Goal: Task Accomplishment & Management: Manage account settings

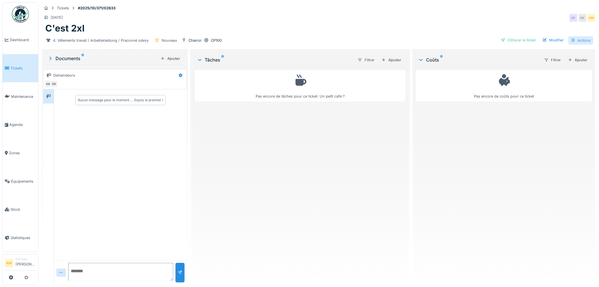
click at [295, 41] on div "Actions" at bounding box center [581, 40] width 25 height 8
drag, startPoint x: 551, startPoint y: 135, endPoint x: 566, endPoint y: 55, distance: 81.5
click at [295, 120] on div "Pas encore de coûts pour ce ticket" at bounding box center [504, 173] width 176 height 212
click at [295, 59] on div "Ajouter" at bounding box center [578, 60] width 24 height 8
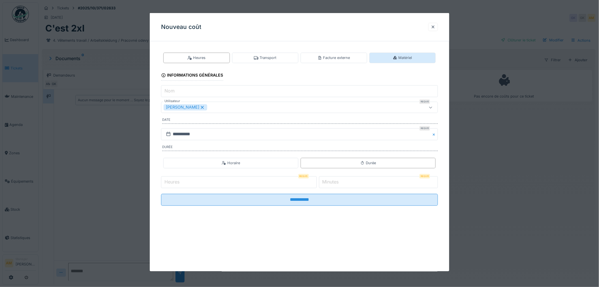
click at [295, 57] on icon at bounding box center [395, 58] width 5 height 4
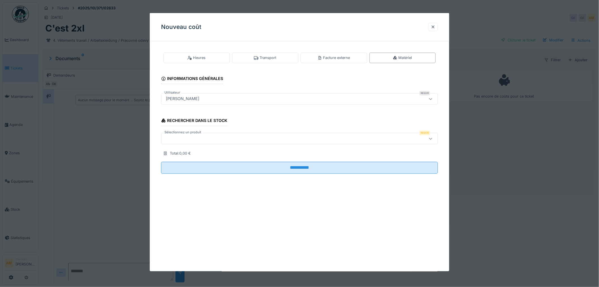
click at [254, 138] on div at bounding box center [284, 138] width 240 height 6
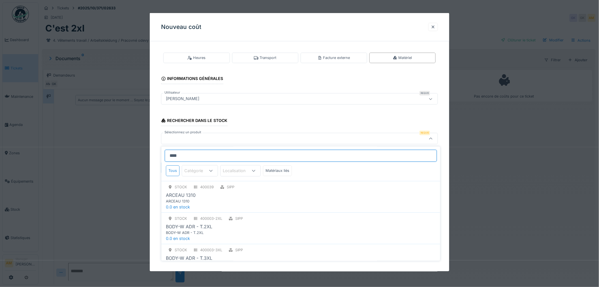
click at [223, 154] on input "****" at bounding box center [301, 156] width 272 height 12
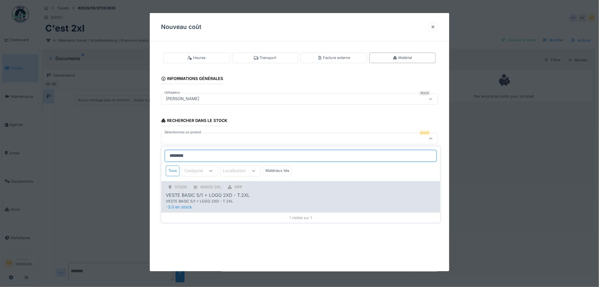
type input "********"
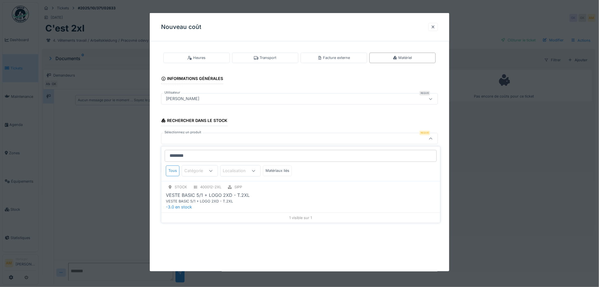
click at [213, 193] on div "STOCK 400012-2XL SIPP VESTE BASIC 5/1 + LOGO 2XD - T.2XL VESTE BASIC 5/1 + LOGO…" at bounding box center [300, 196] width 279 height 31
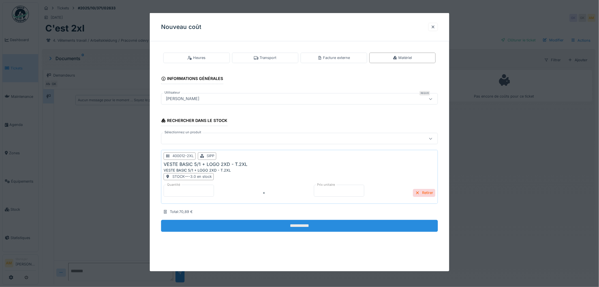
click at [295, 193] on input "**********" at bounding box center [299, 226] width 277 height 12
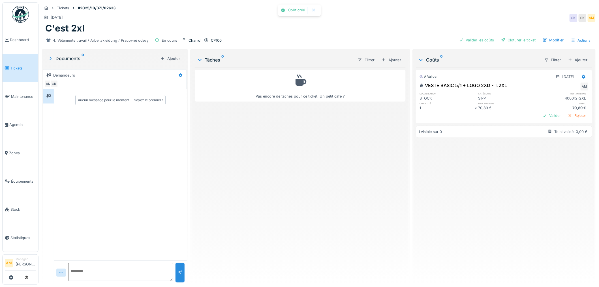
click at [295, 193] on div "À valider 02/10/2025 VESTE BASIC 5/1 + LOGO 2XD - T.2XL AM localisation catégor…" at bounding box center [504, 173] width 176 height 212
click at [295, 44] on div "4. Vêtements travail / Arbeitskleidung / Pracovné odevy En cours Charroi CP100 …" at bounding box center [319, 40] width 554 height 13
click at [295, 41] on div "Valider les coûts" at bounding box center [477, 40] width 40 height 8
click at [295, 40] on div "Clôturer le ticket" at bounding box center [518, 40] width 39 height 8
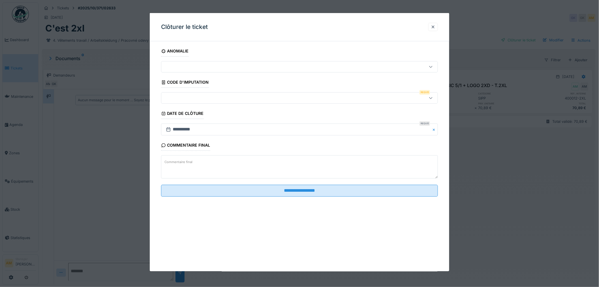
click at [191, 96] on div at bounding box center [284, 98] width 240 height 6
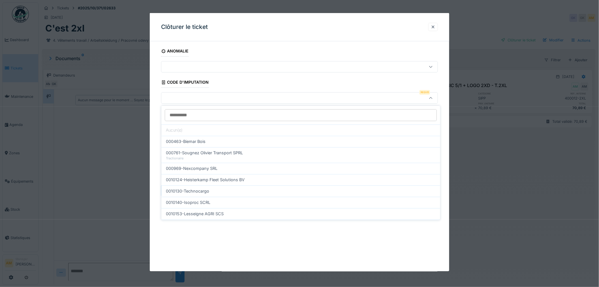
click at [295, 176] on div at bounding box center [299, 143] width 599 height 287
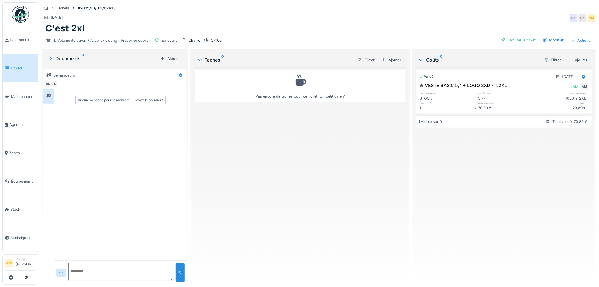
click at [216, 41] on div "CP100" at bounding box center [216, 40] width 11 height 5
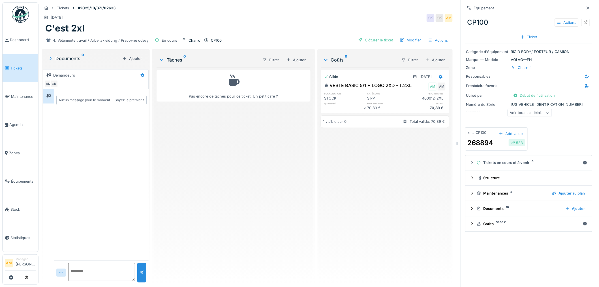
scroll to position [5, 0]
click at [295, 115] on div "Voir tous les détails" at bounding box center [530, 114] width 127 height 18
click at [295, 111] on div "Voir tous les détails" at bounding box center [530, 113] width 44 height 8
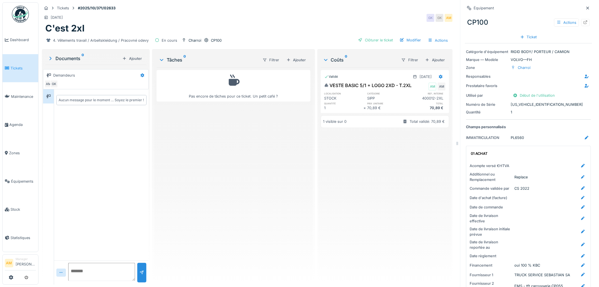
drag, startPoint x: 227, startPoint y: 156, endPoint x: 195, endPoint y: 56, distance: 106.0
click at [222, 142] on div "Pas encore de tâches pour ce ticket. Un petit café ?" at bounding box center [234, 173] width 154 height 212
click at [295, 36] on div "Clôturer le ticket" at bounding box center [375, 40] width 39 height 8
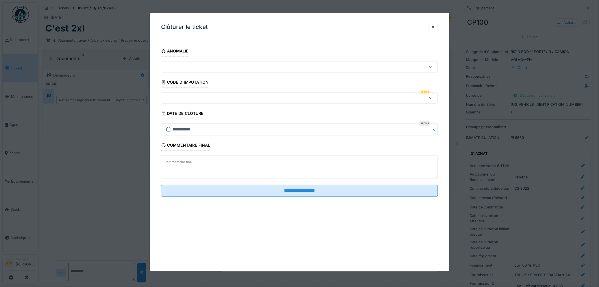
click at [230, 95] on div at bounding box center [284, 98] width 240 height 6
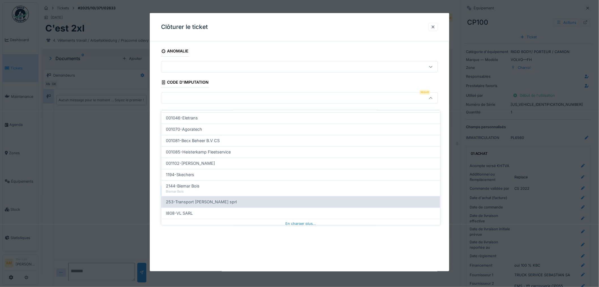
scroll to position [171, 0]
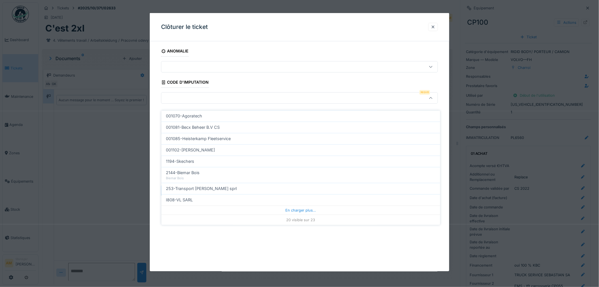
click at [224, 188] on div "253-Transport Raphael Jassin sprl" at bounding box center [300, 188] width 279 height 11
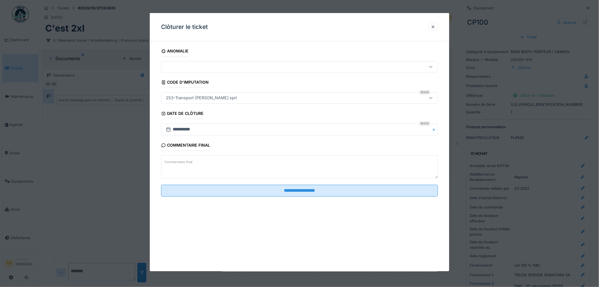
click at [229, 97] on div "253-Transport Raphael Jassin sprl" at bounding box center [201, 98] width 75 height 6
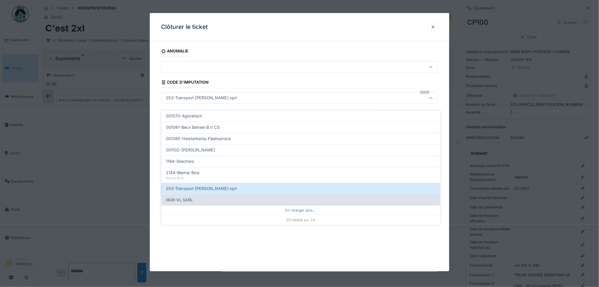
click at [211, 193] on div "I808-VL SARL" at bounding box center [301, 200] width 270 height 6
type input "***"
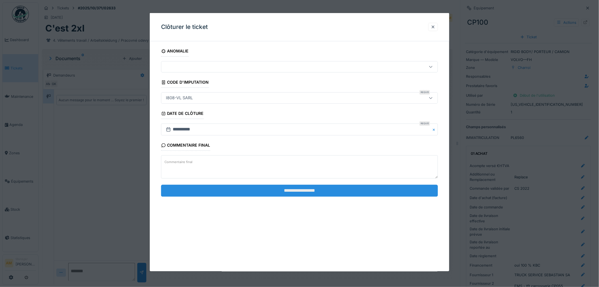
click at [242, 191] on input "**********" at bounding box center [299, 190] width 277 height 12
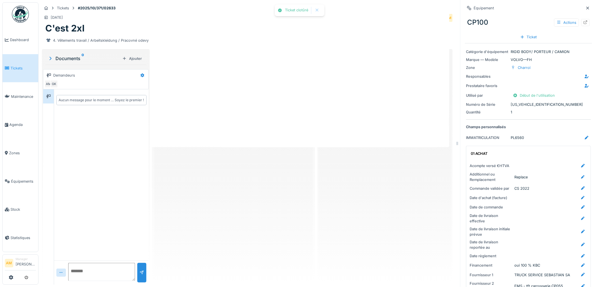
click at [263, 190] on div "Ticket clotûré Annuler Tickets #2025/10/371/02633 09/10/2025 GK GK AM C'est 2xl…" at bounding box center [319, 143] width 561 height 287
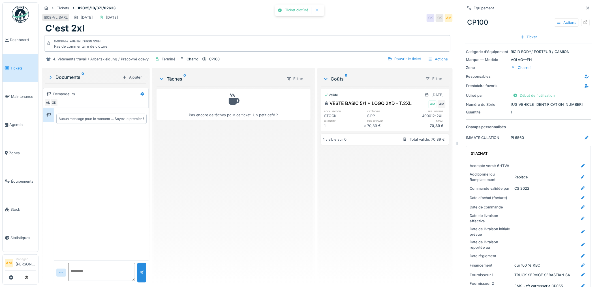
drag, startPoint x: 224, startPoint y: 186, endPoint x: 228, endPoint y: 149, distance: 36.5
click at [225, 180] on div "Pas encore de tâches pour ce ticket. Un petit café ?" at bounding box center [234, 183] width 154 height 194
click at [259, 193] on div "Pas encore de tâches pour ce ticket. Un petit café ?" at bounding box center [234, 183] width 154 height 194
drag, startPoint x: 266, startPoint y: 219, endPoint x: 228, endPoint y: 184, distance: 51.1
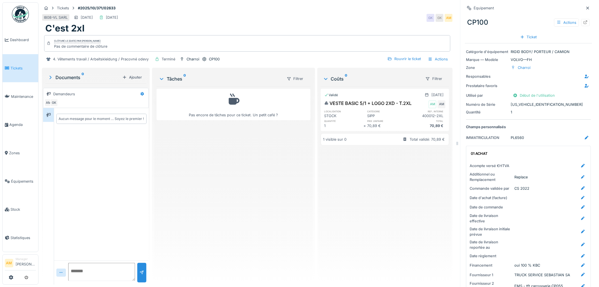
click at [259, 193] on div "Pas encore de tâches pour ce ticket. Un petit café ?" at bounding box center [234, 183] width 154 height 194
drag, startPoint x: 197, startPoint y: 34, endPoint x: 191, endPoint y: 27, distance: 9.4
click at [195, 31] on div "Tickets #2025/10/371/02633 I808-VL SARL 09/10/2025 02/10/2025 GK GK AM C'est 2x…" at bounding box center [247, 34] width 413 height 64
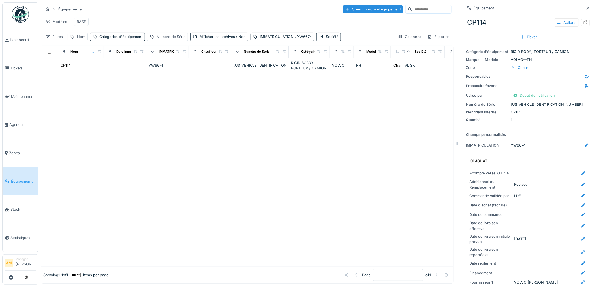
click at [27, 173] on link "Équipements" at bounding box center [21, 181] width 36 height 28
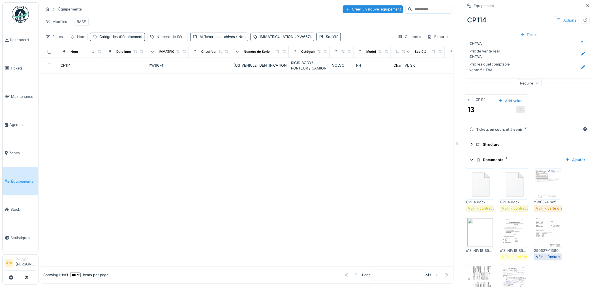
drag, startPoint x: 172, startPoint y: 171, endPoint x: 165, endPoint y: 164, distance: 10.4
click at [165, 164] on div at bounding box center [247, 169] width 413 height 193
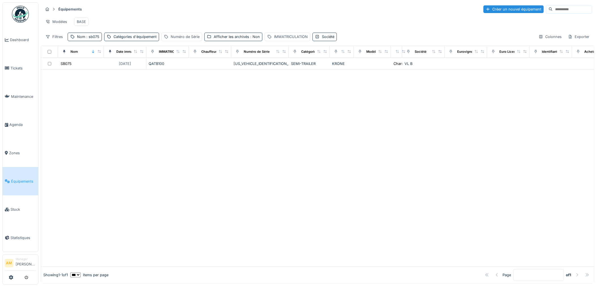
click at [119, 137] on div at bounding box center [318, 168] width 554 height 197
click at [21, 178] on span "Équipements" at bounding box center [23, 180] width 25 height 5
click at [89, 39] on span ": sb075" at bounding box center [92, 37] width 14 height 4
click at [94, 39] on span ": sb075" at bounding box center [92, 37] width 14 height 4
click at [106, 67] on input "*****" at bounding box center [98, 69] width 56 height 12
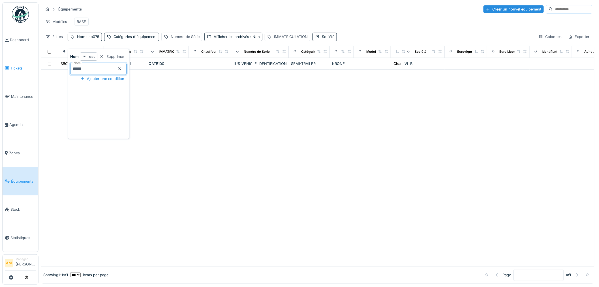
drag, startPoint x: 96, startPoint y: 69, endPoint x: 6, endPoint y: 67, distance: 89.8
click at [6, 67] on body "Dashboard Tickets Maintenance [GEOGRAPHIC_DATA] Zones Équipements Stock Statist…" at bounding box center [299, 143] width 599 height 287
type input "**"
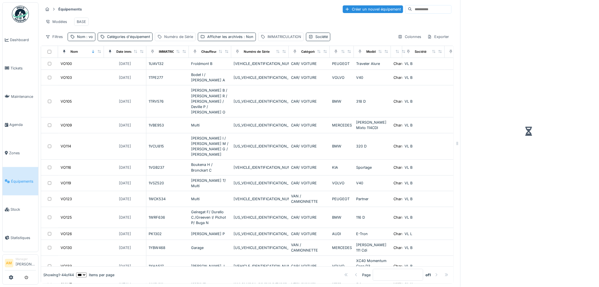
click at [213, 23] on div "Modèles BASE" at bounding box center [247, 21] width 409 height 13
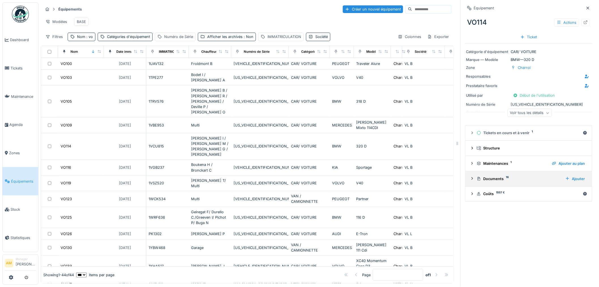
click at [489, 182] on div "Documents 16 Ajouter" at bounding box center [529, 179] width 118 height 8
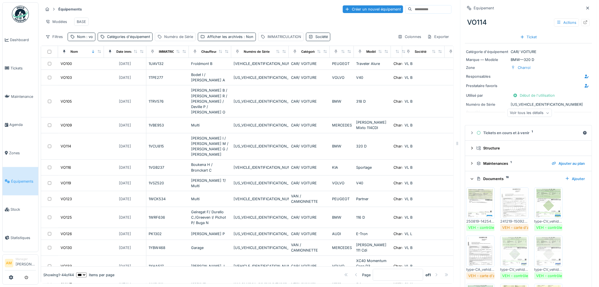
click at [248, 18] on div "Modèles BASE" at bounding box center [247, 21] width 409 height 13
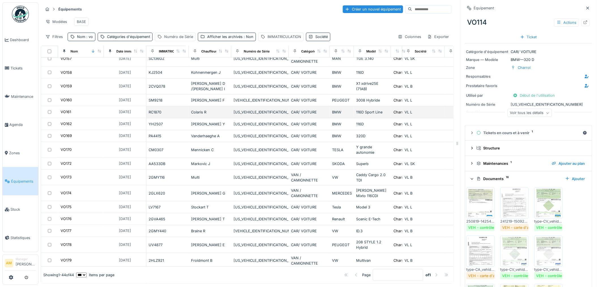
scroll to position [431, 0]
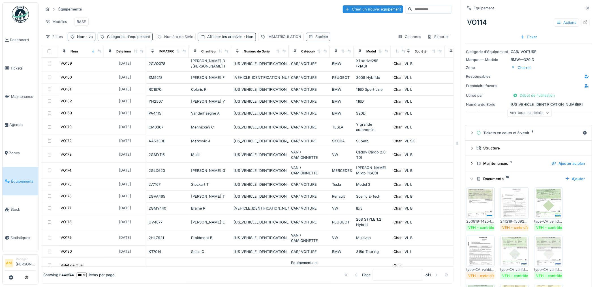
click at [152, 16] on div "Modèles BASE" at bounding box center [247, 21] width 409 height 13
